Goal: Navigation & Orientation: Understand site structure

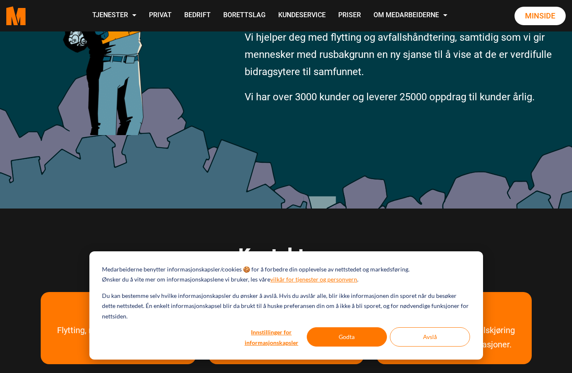
scroll to position [206, 0]
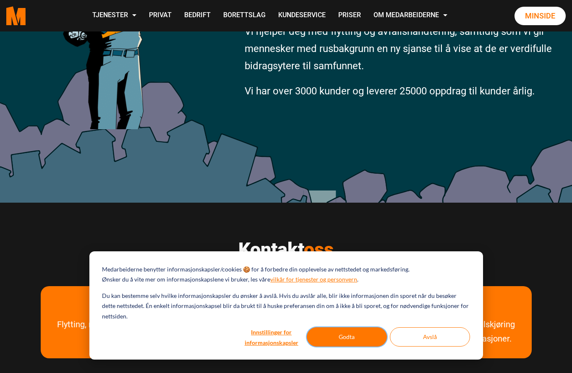
click at [361, 338] on button "Godta" at bounding box center [347, 336] width 80 height 19
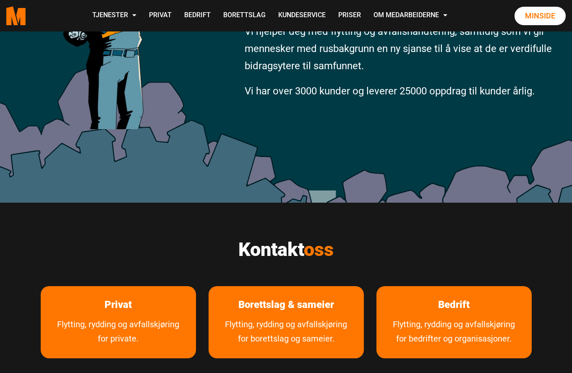
scroll to position [0, 0]
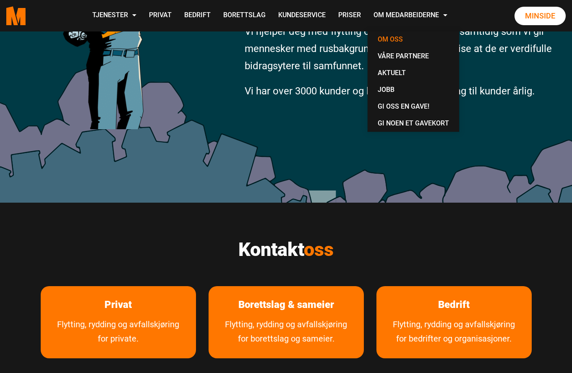
click at [371, 48] on link "Om oss" at bounding box center [413, 39] width 85 height 17
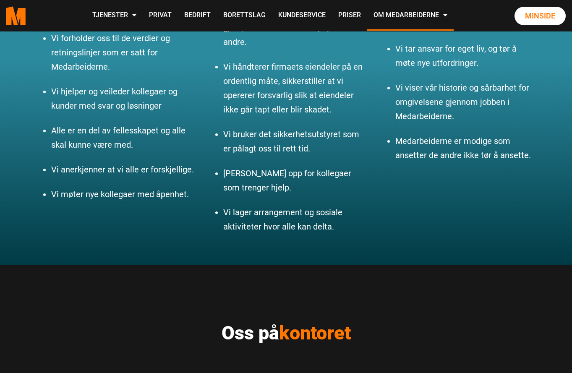
scroll to position [971, 0]
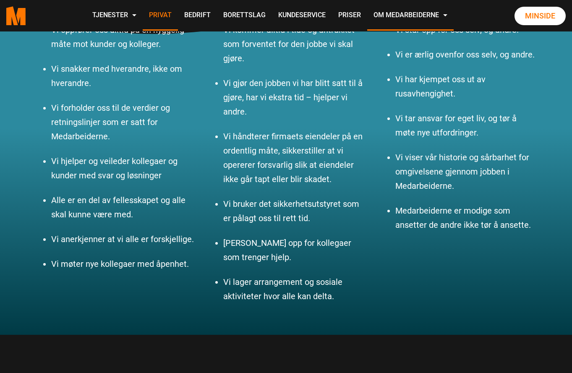
click at [178, 10] on link "Privat" at bounding box center [160, 16] width 35 height 30
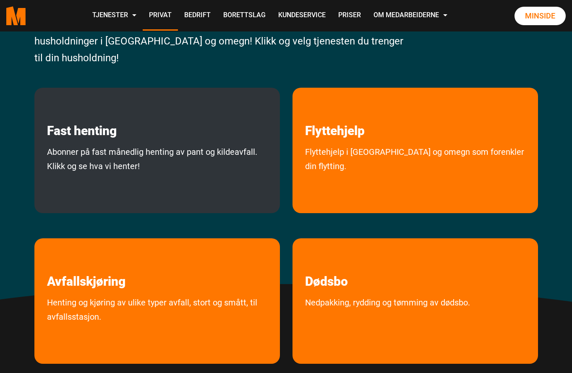
scroll to position [168, 0]
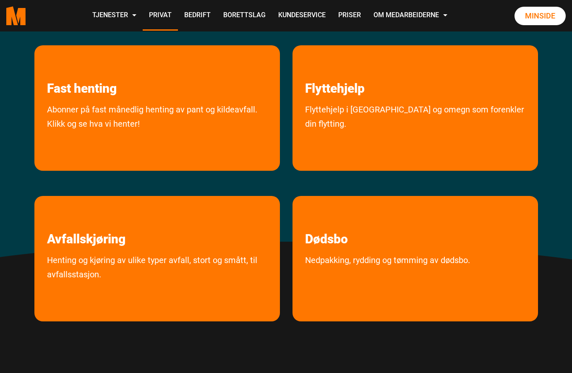
click at [26, 25] on polygon "Medarbeiderne start page" at bounding box center [20, 16] width 9 height 17
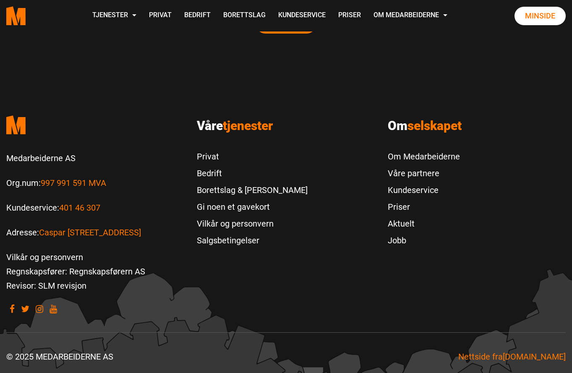
scroll to position [1791, 0]
